Goal: Task Accomplishment & Management: Manage account settings

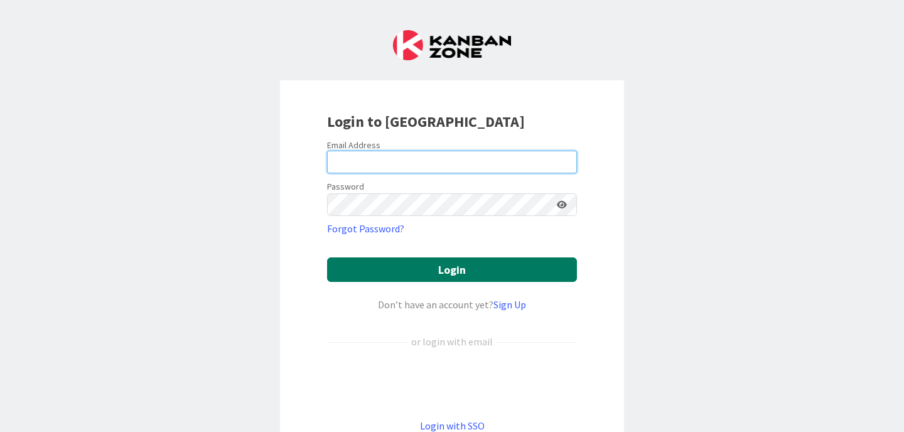
type input "[EMAIL_ADDRESS][DOMAIN_NAME]"
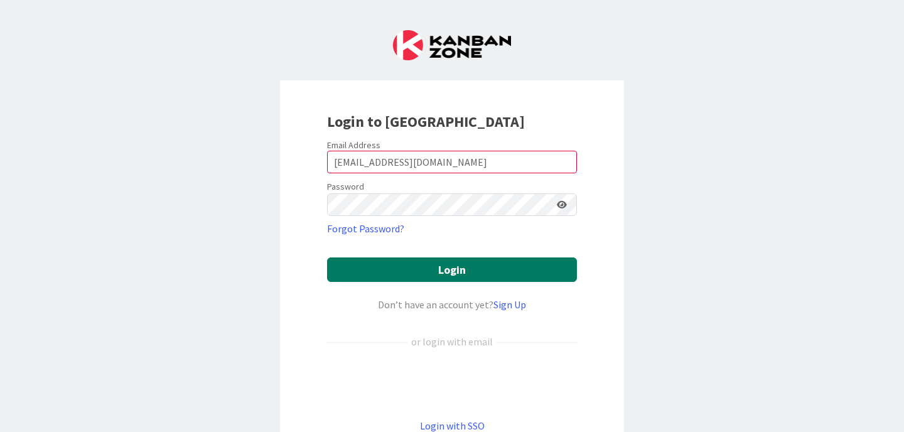
click at [458, 265] on button "Login" at bounding box center [452, 269] width 250 height 24
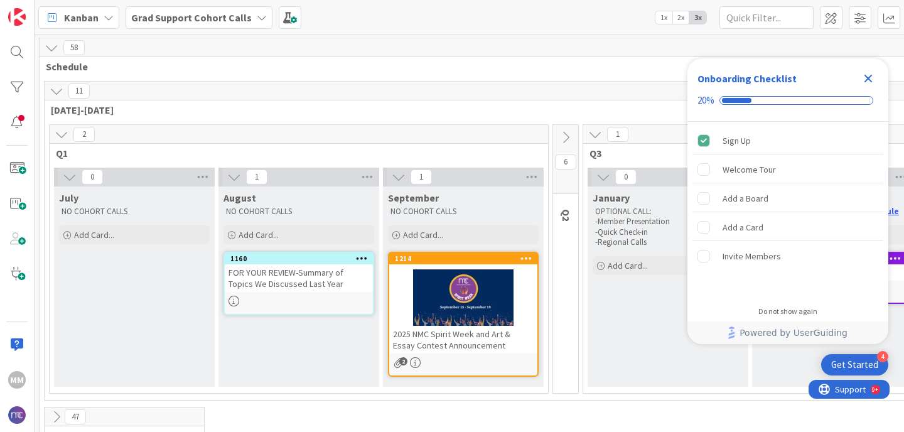
click at [868, 75] on icon "Close Checklist" at bounding box center [868, 78] width 15 height 15
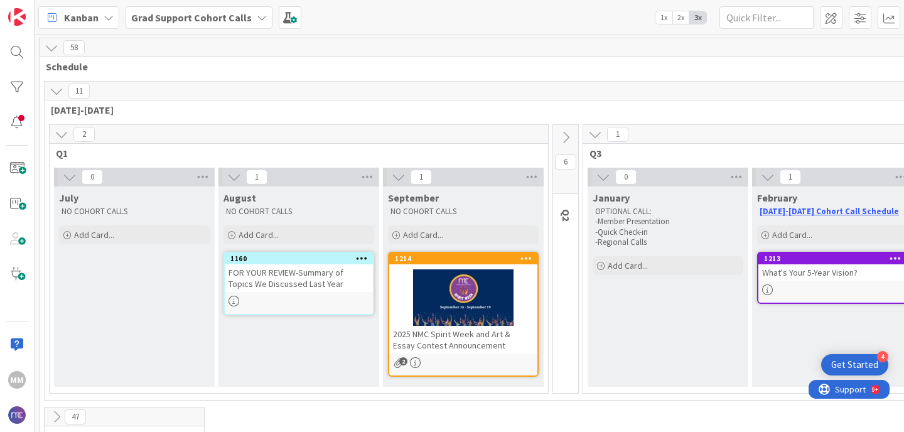
click at [72, 172] on icon at bounding box center [70, 177] width 14 height 14
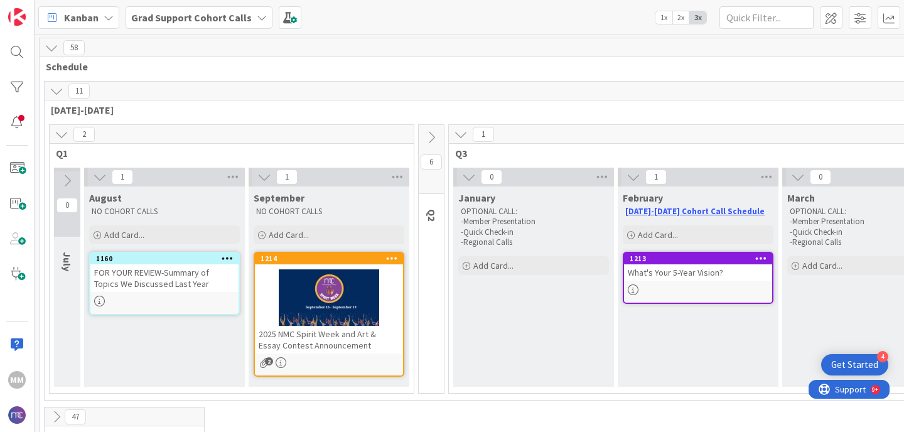
click at [100, 174] on icon at bounding box center [100, 177] width 14 height 14
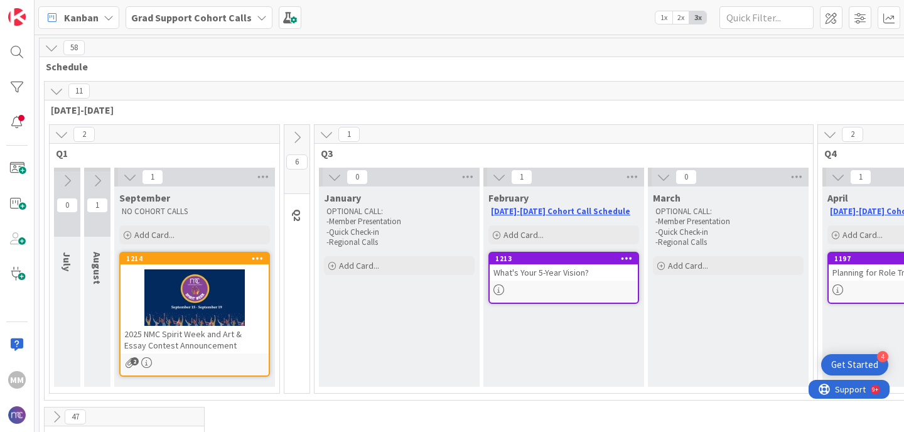
click at [326, 135] on icon at bounding box center [327, 134] width 14 height 14
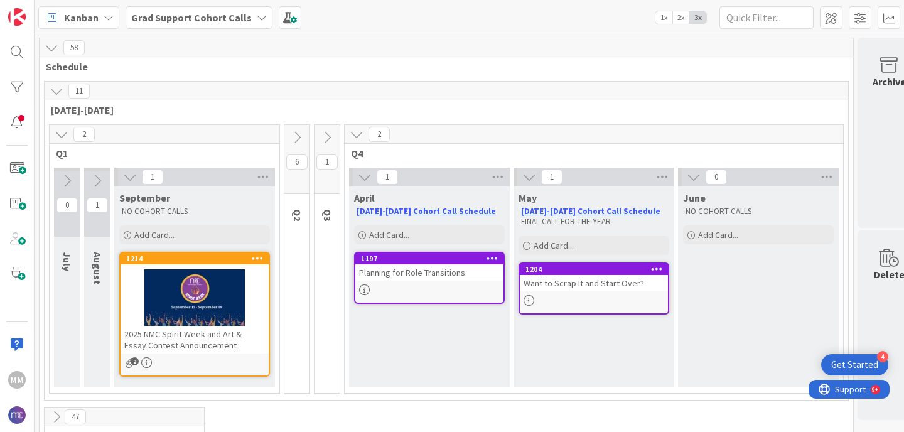
click at [360, 137] on icon at bounding box center [357, 134] width 14 height 14
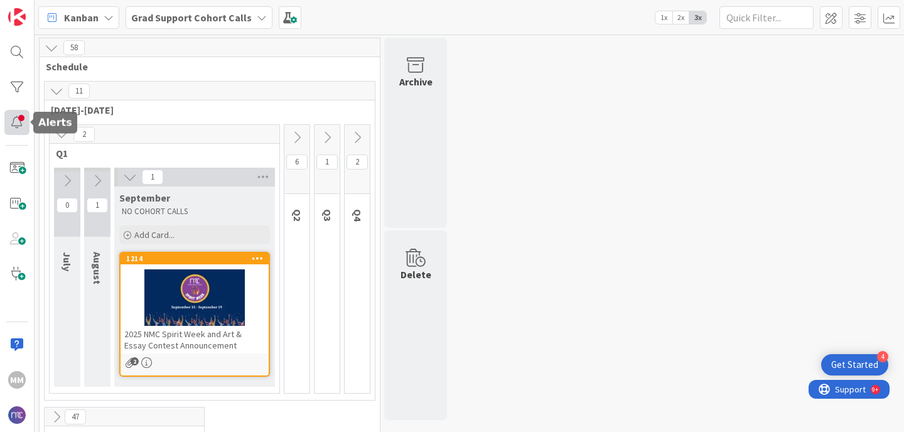
click at [12, 127] on div at bounding box center [16, 122] width 25 height 25
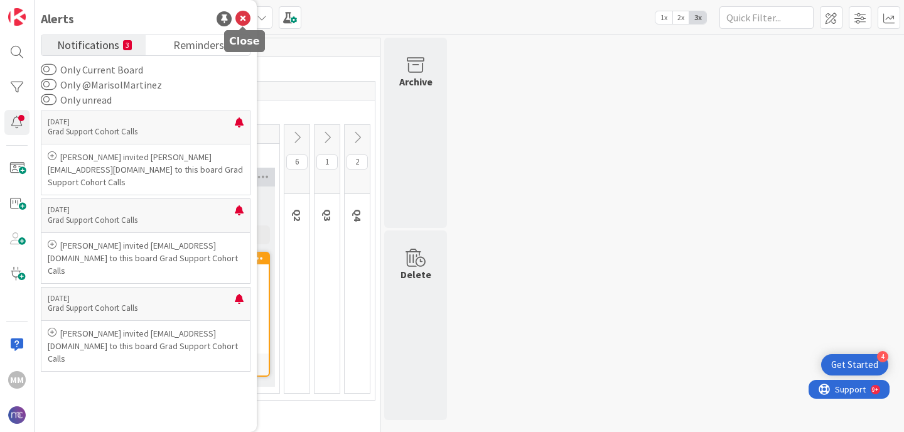
click at [247, 14] on icon at bounding box center [243, 18] width 15 height 15
